Goal: Task Accomplishment & Management: Manage account settings

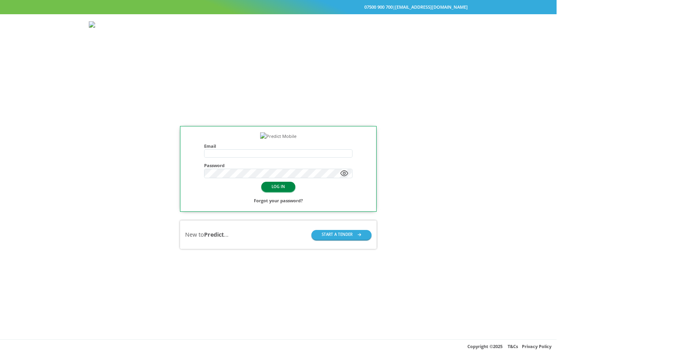
type input "**********"
click at [295, 191] on button "LOG IN" at bounding box center [278, 187] width 34 height 10
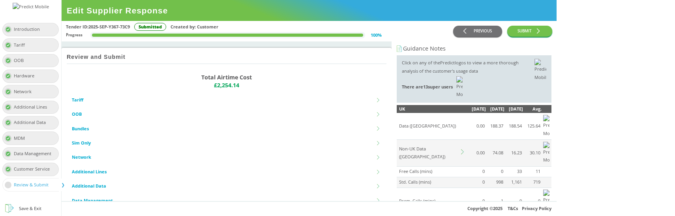
click at [460, 140] on td "Non-UK Data (GB)" at bounding box center [428, 153] width 63 height 27
click at [464, 149] on icon at bounding box center [462, 151] width 3 height 5
click at [466, 149] on icon at bounding box center [463, 151] width 5 height 5
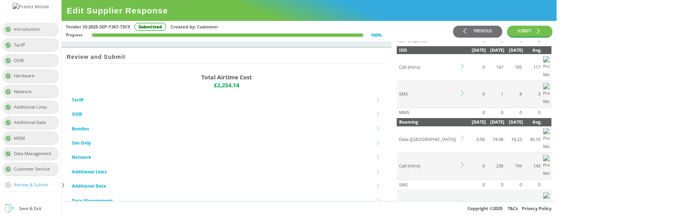
scroll to position [215, 0]
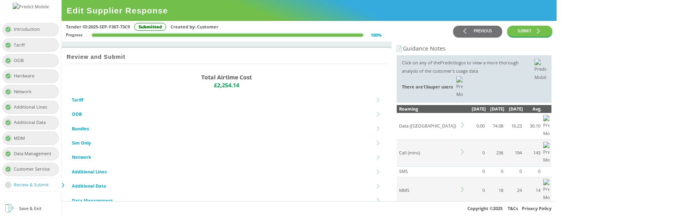
click at [464, 213] on icon at bounding box center [462, 215] width 3 height 5
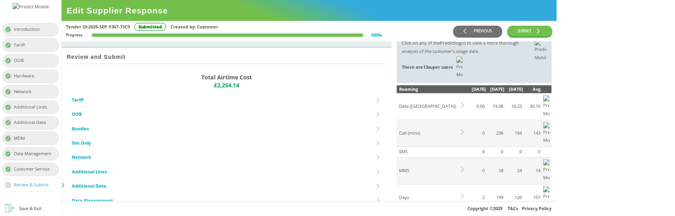
click at [466, 193] on icon at bounding box center [463, 195] width 5 height 5
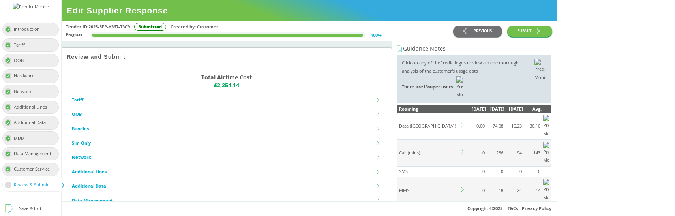
click at [466, 149] on icon at bounding box center [463, 151] width 5 height 5
click at [466, 122] on icon at bounding box center [463, 124] width 5 height 5
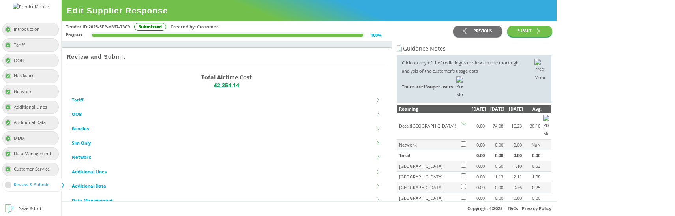
click at [466, 122] on icon at bounding box center [463, 124] width 5 height 5
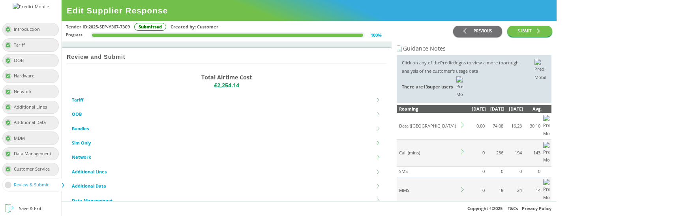
click at [466, 122] on icon at bounding box center [463, 124] width 5 height 5
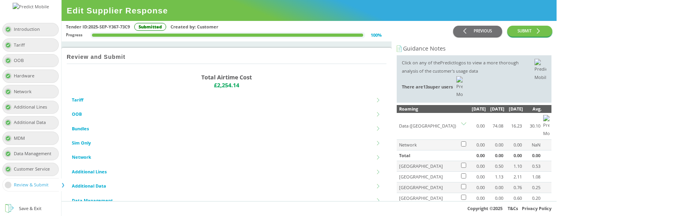
click at [466, 122] on icon at bounding box center [463, 124] width 5 height 5
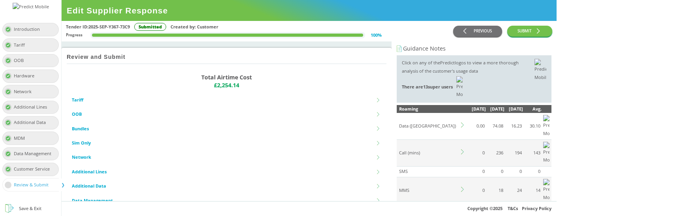
click at [466, 122] on icon at bounding box center [463, 124] width 5 height 5
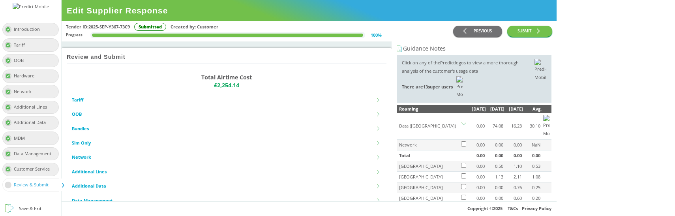
click at [466, 122] on icon at bounding box center [463, 124] width 5 height 5
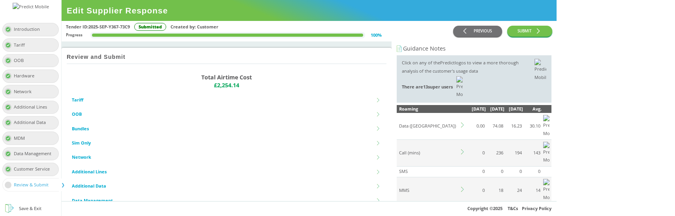
click at [466, 187] on icon at bounding box center [463, 189] width 5 height 5
click at [464, 213] on icon at bounding box center [462, 215] width 3 height 5
click at [466, 213] on icon at bounding box center [463, 215] width 5 height 5
click at [467, 204] on td at bounding box center [463, 217] width 7 height 26
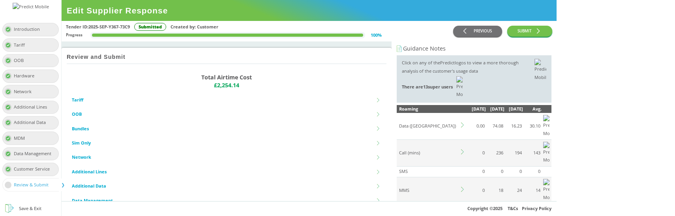
click at [466, 213] on icon at bounding box center [463, 215] width 5 height 5
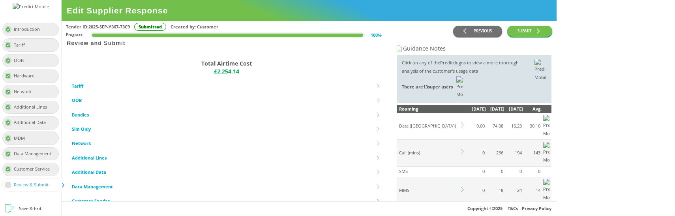
scroll to position [14, 0]
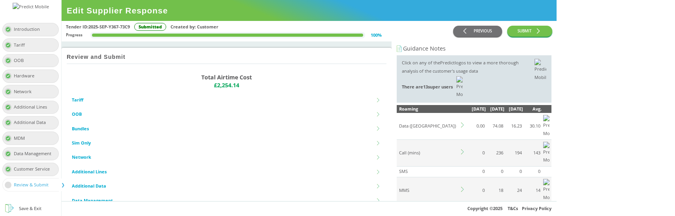
click at [466, 213] on icon at bounding box center [463, 215] width 5 height 5
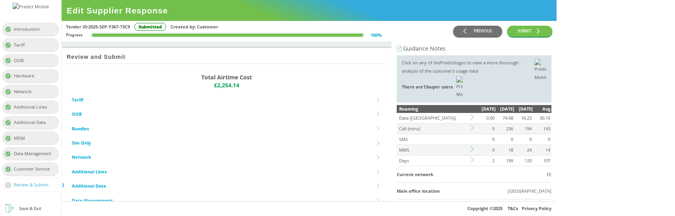
click at [476, 157] on icon at bounding box center [473, 159] width 5 height 5
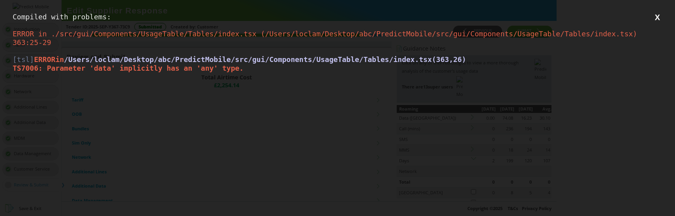
click at [336, 145] on div "Compiled with problems: X ERROR in ./src/gui/Components/UsageTable/Tables/index…" at bounding box center [337, 108] width 675 height 216
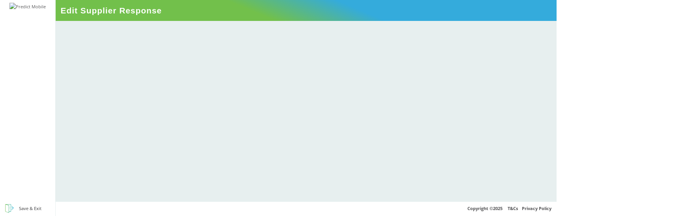
click at [476, 12] on span "Edit Supplier Response" at bounding box center [306, 10] width 501 height 21
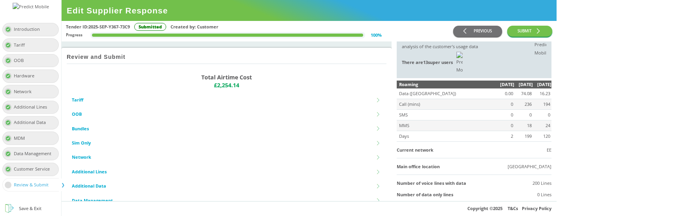
scroll to position [5, 0]
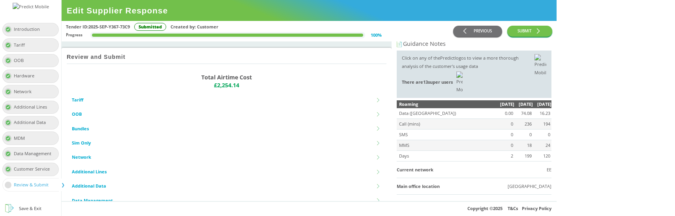
click at [496, 151] on td "Days" at bounding box center [446, 156] width 99 height 10
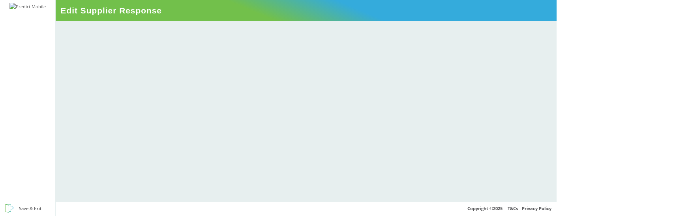
click at [311, 146] on div at bounding box center [306, 111] width 501 height 180
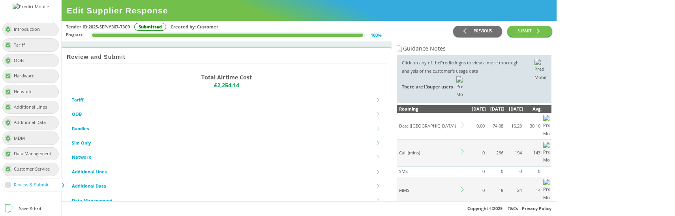
click at [466, 213] on icon at bounding box center [463, 215] width 5 height 5
click at [464, 213] on icon at bounding box center [462, 215] width 3 height 5
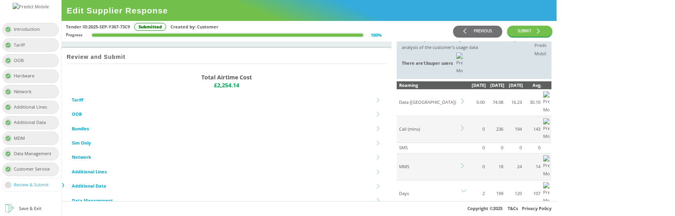
scroll to position [30, 0]
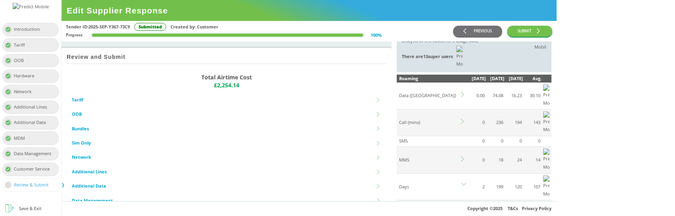
click at [444, 202] on div "Network" at bounding box center [421, 208] width 45 height 13
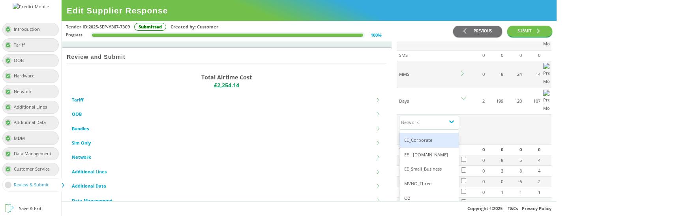
scroll to position [84, 0]
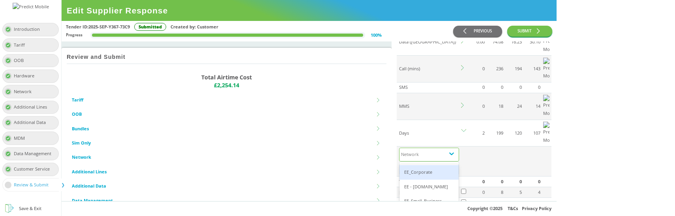
click at [459, 165] on div "EE_Corporate" at bounding box center [428, 172] width 59 height 15
click at [444, 148] on div "Network" at bounding box center [421, 154] width 45 height 13
click at [459, 166] on div "EE_Corporate" at bounding box center [428, 173] width 59 height 15
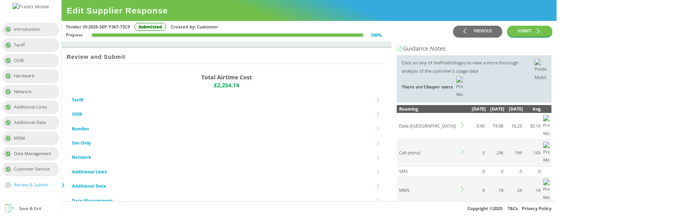
click at [466, 213] on icon at bounding box center [463, 215] width 5 height 5
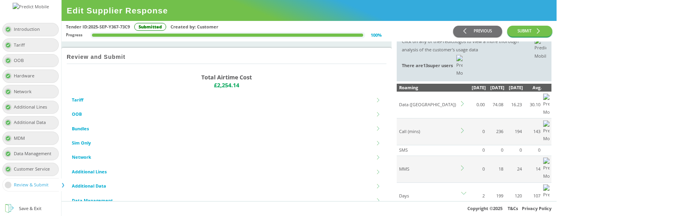
scroll to position [29, 0]
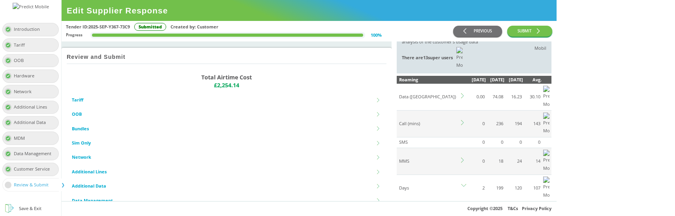
click at [444, 203] on div "Network" at bounding box center [421, 209] width 45 height 13
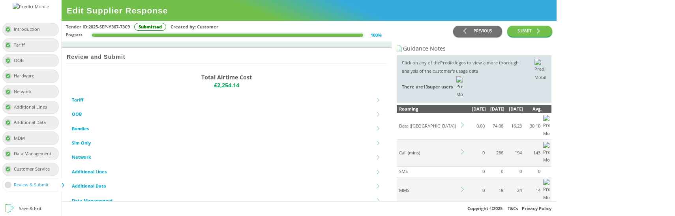
click at [464, 213] on icon at bounding box center [462, 215] width 3 height 5
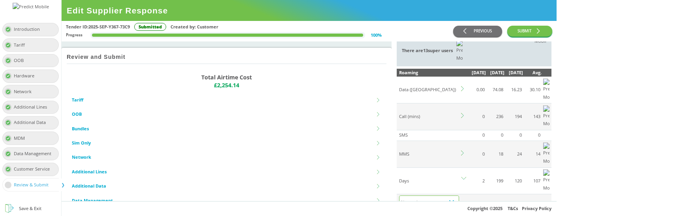
scroll to position [37, 0]
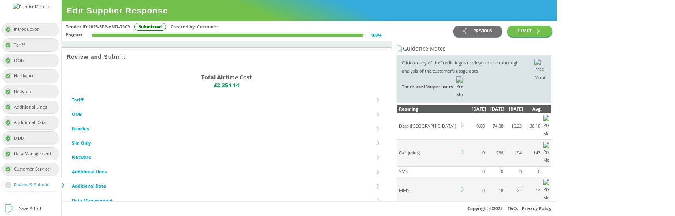
click at [466, 213] on icon at bounding box center [463, 215] width 5 height 5
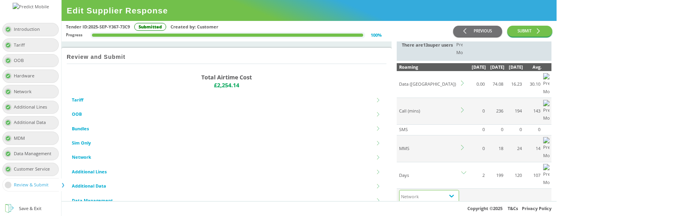
scroll to position [48, 0]
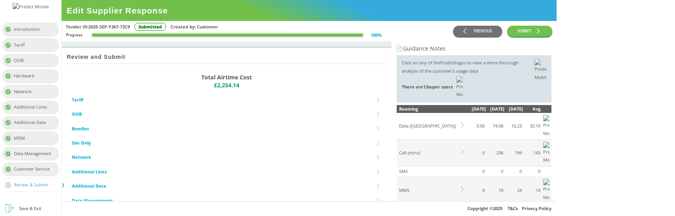
click at [466, 213] on icon at bounding box center [463, 215] width 5 height 5
click at [460, 204] on td "Days" at bounding box center [428, 217] width 63 height 26
click at [464, 213] on icon at bounding box center [462, 215] width 3 height 5
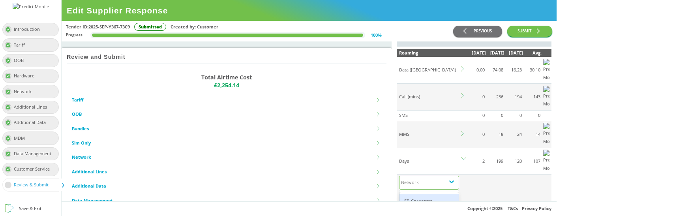
scroll to position [65, 0]
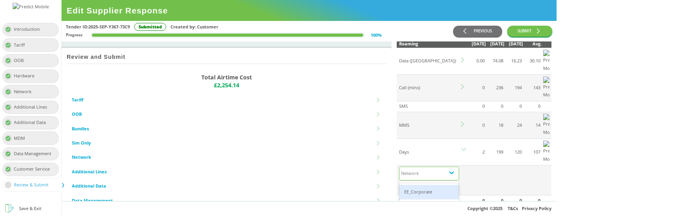
click at [459, 185] on div "EE_Corporate" at bounding box center [428, 192] width 59 height 15
click at [444, 181] on div "Country Group" at bounding box center [421, 187] width 45 height 13
click at [455, 169] on icon at bounding box center [452, 173] width 8 height 8
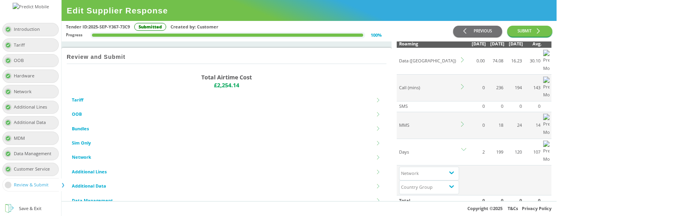
click at [460, 206] on td "[GEOGRAPHIC_DATA]" at bounding box center [428, 211] width 63 height 11
click at [486, 165] on td at bounding box center [476, 180] width 19 height 30
click at [0, 0] on div "Introduction Tariff OOB Hardware Network Additional Lines Additional Data MDM D…" at bounding box center [278, 108] width 557 height 216
click at [444, 167] on div "Network" at bounding box center [421, 173] width 45 height 13
click at [486, 165] on td at bounding box center [476, 180] width 19 height 30
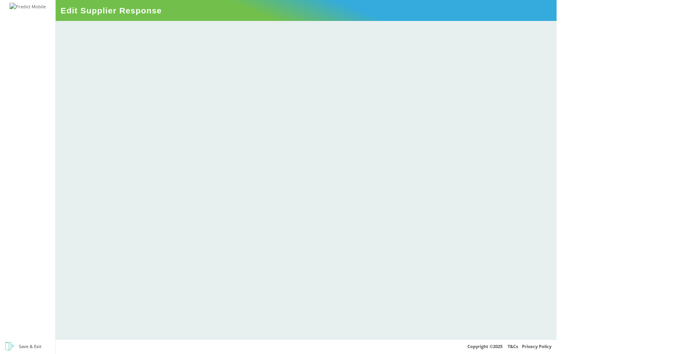
click at [194, 152] on div at bounding box center [306, 180] width 501 height 318
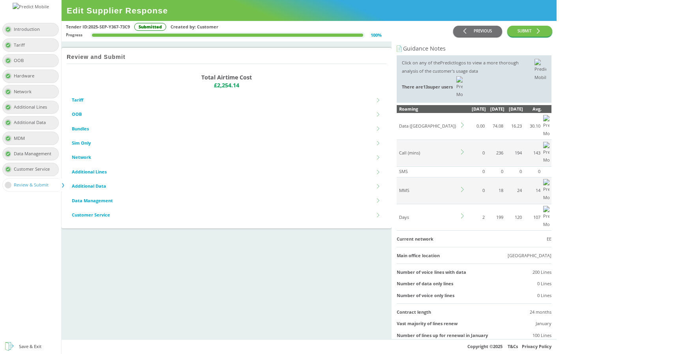
click at [42, 251] on div at bounding box center [30, 266] width 61 height 145
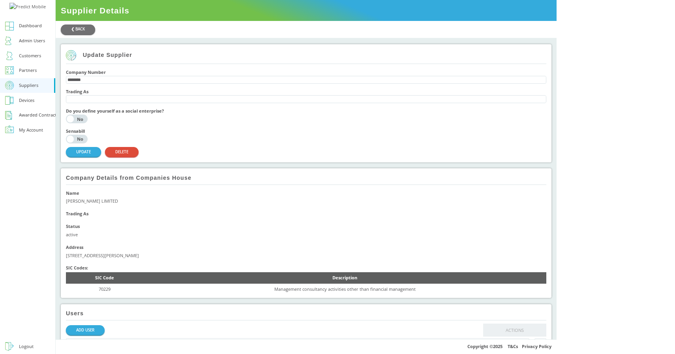
click at [31, 173] on div at bounding box center [27, 237] width 55 height 201
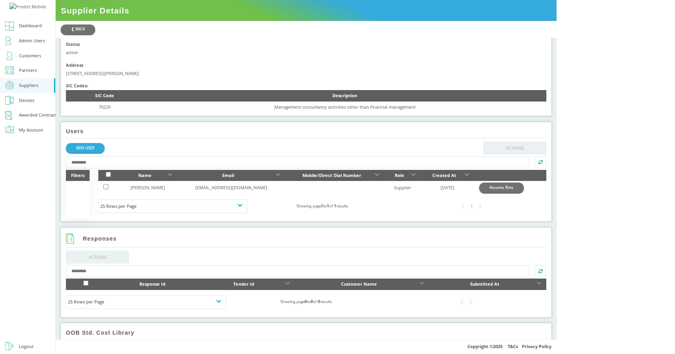
scroll to position [182, 0]
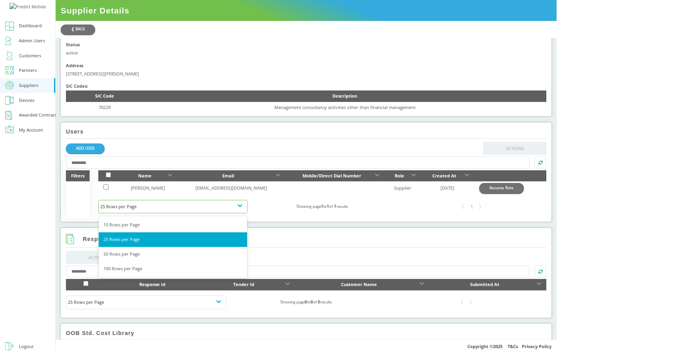
click at [246, 211] on div "25 Rows per Page" at bounding box center [172, 206] width 145 height 8
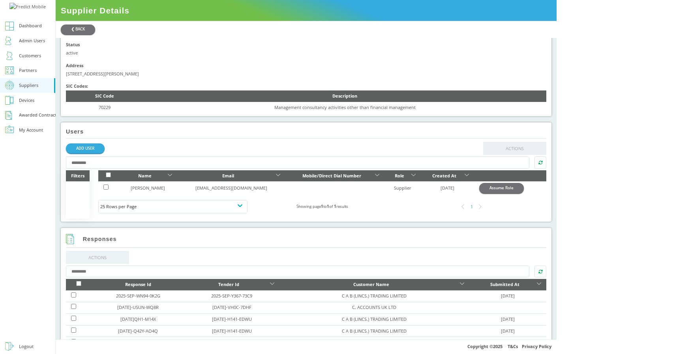
click at [333, 151] on div "ADD USER ACTIONS" at bounding box center [306, 148] width 480 height 13
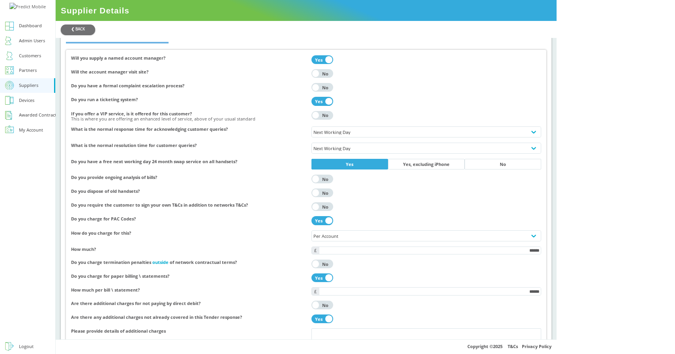
scroll to position [1675, 0]
click at [181, 133] on h4 "What is the normal response time for acknowledging customer queries?" at bounding box center [188, 129] width 235 height 5
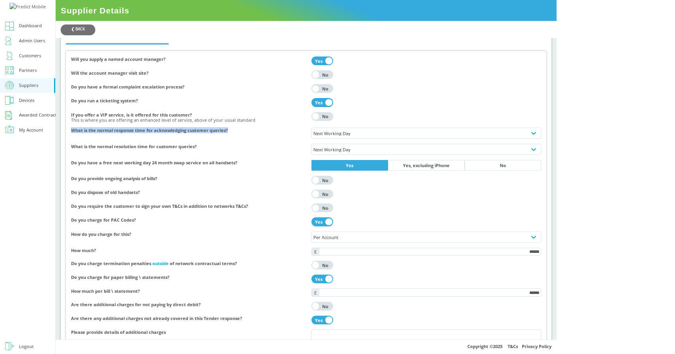
click at [181, 133] on h4 "What is the normal response time for acknowledging customer queries?" at bounding box center [188, 129] width 235 height 5
copy div "What is the normal response time for acknowledging customer queries?"
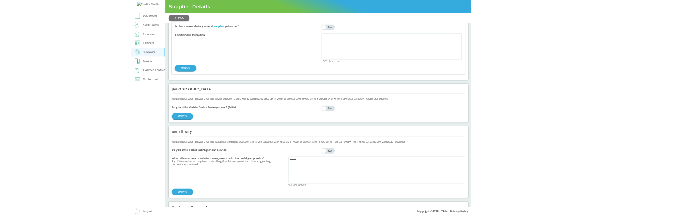
scroll to position [1343, 0]
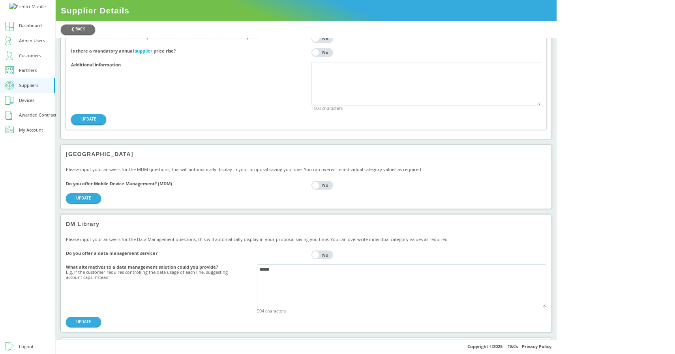
click at [146, 186] on h4 "Do you offer Mobile Device Management? (MDM)" at bounding box center [186, 183] width 240 height 5
copy h4 "Do you offer Mobile Device Management? (MDM)"
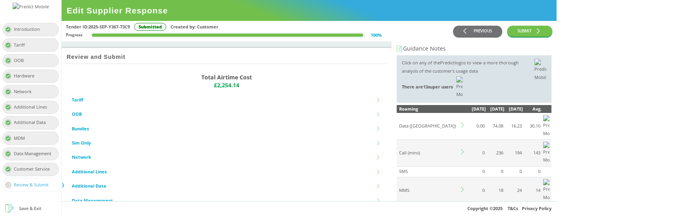
click at [466, 213] on icon at bounding box center [463, 215] width 5 height 5
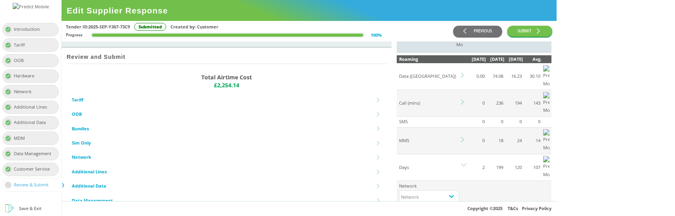
scroll to position [56, 0]
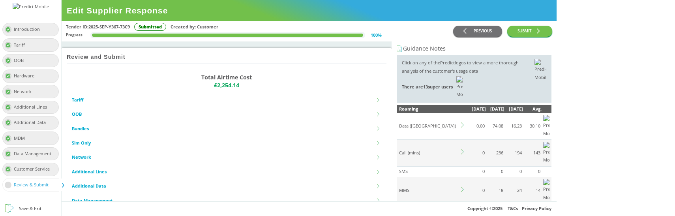
click at [466, 213] on icon at bounding box center [463, 215] width 5 height 5
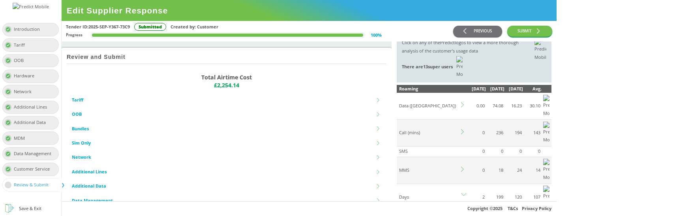
scroll to position [29, 0]
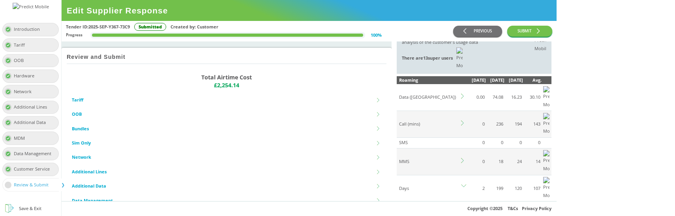
click at [466, 184] on icon at bounding box center [463, 186] width 5 height 5
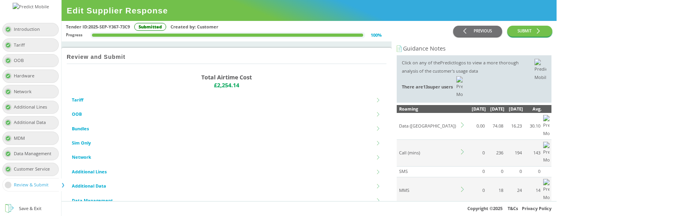
click at [480, 22] on div "Tender ID: 2025-SEP-Y367-73C9 Submitted Created by: Customer Progress 100 % PRE…" at bounding box center [309, 31] width 495 height 21
